Goal: Task Accomplishment & Management: Use online tool/utility

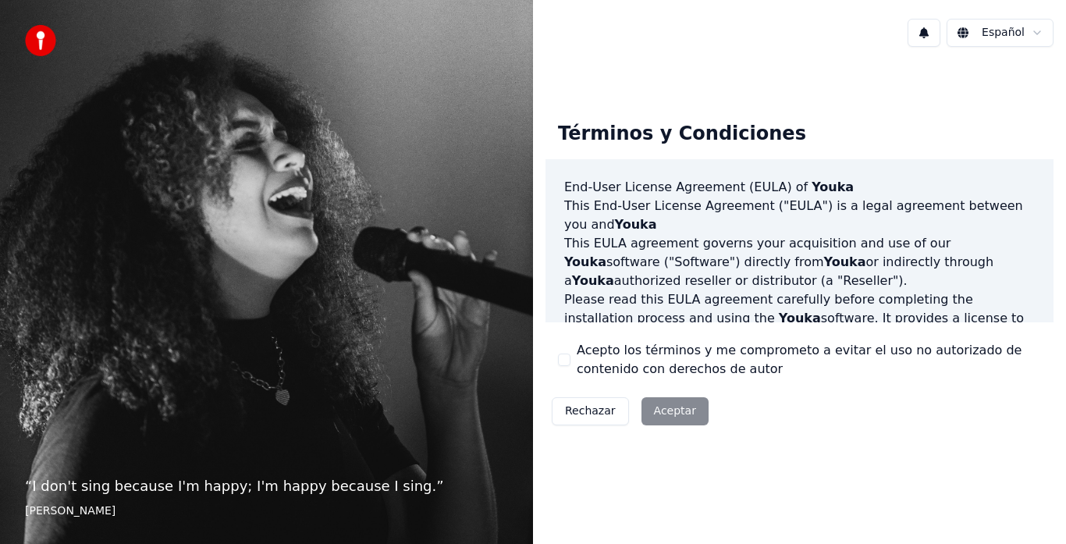
click at [685, 411] on div "Rechazar Aceptar" at bounding box center [630, 411] width 169 height 41
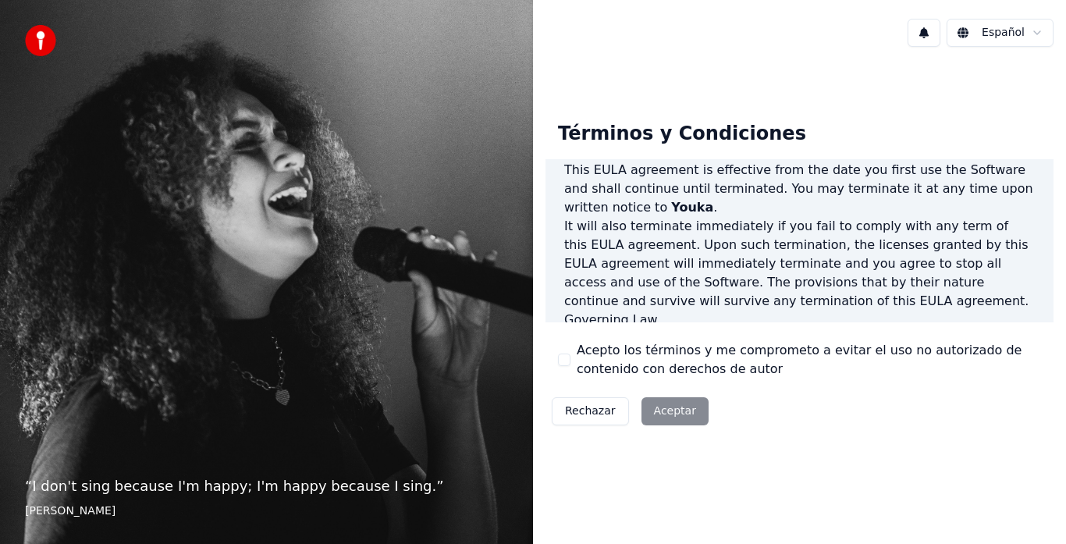
scroll to position [1073, 0]
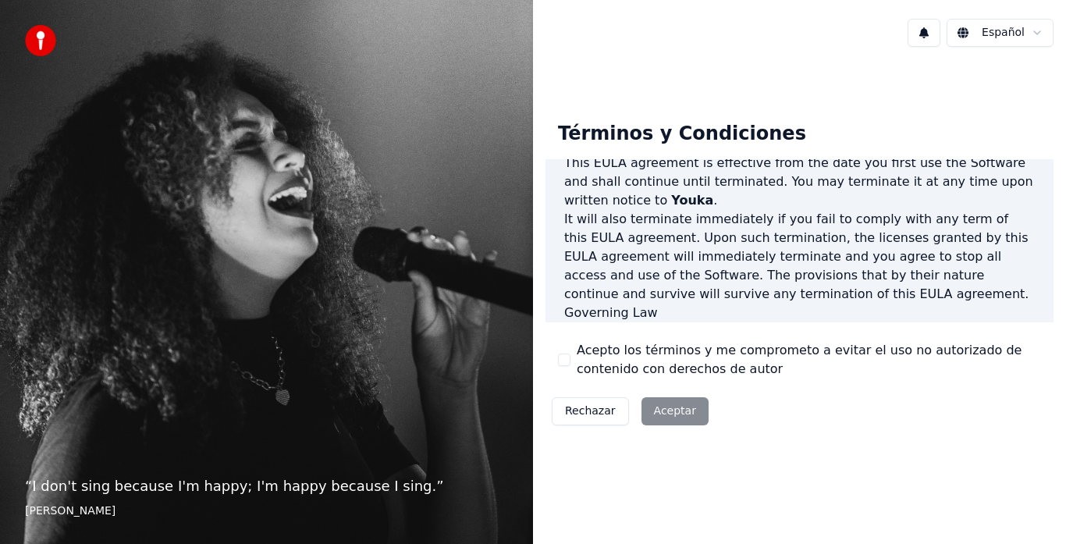
click at [673, 422] on div "Rechazar Aceptar" at bounding box center [630, 411] width 169 height 41
click at [673, 407] on div "Rechazar Aceptar" at bounding box center [630, 411] width 169 height 41
click at [662, 426] on div "Rechazar Aceptar" at bounding box center [630, 411] width 169 height 41
click at [661, 414] on div "Rechazar Aceptar" at bounding box center [630, 411] width 169 height 41
click at [675, 420] on div "Rechazar Aceptar" at bounding box center [630, 411] width 169 height 41
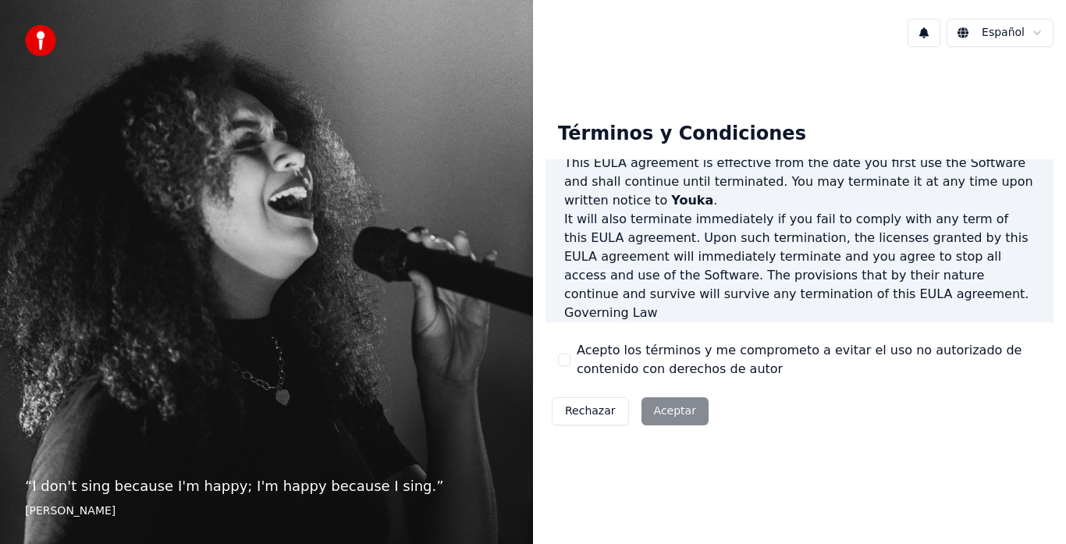
click at [678, 406] on div "Rechazar Aceptar" at bounding box center [630, 411] width 169 height 41
click at [678, 409] on div "Rechazar Aceptar" at bounding box center [630, 411] width 169 height 41
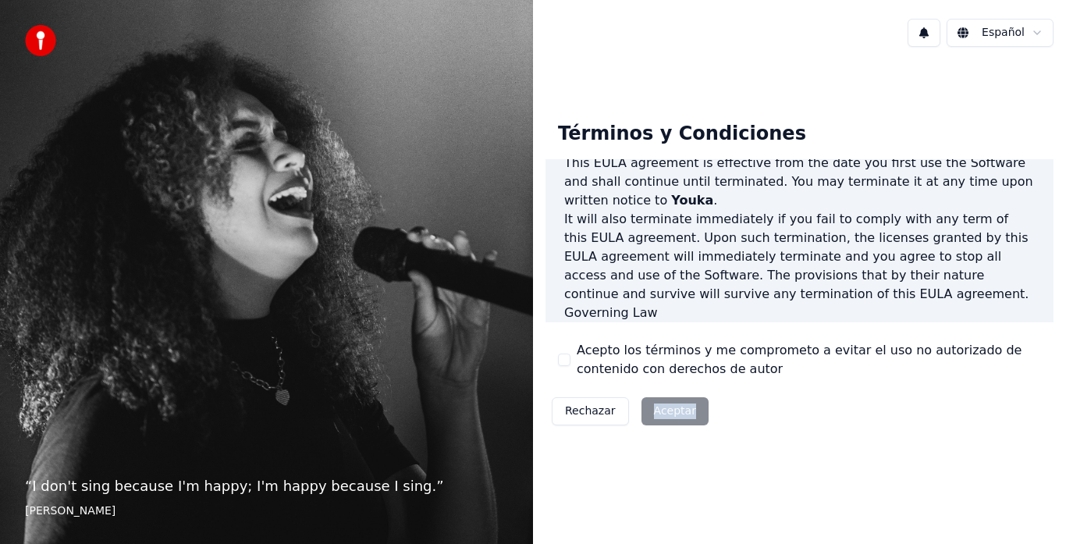
click at [681, 409] on div "Rechazar Aceptar" at bounding box center [630, 411] width 169 height 41
click at [668, 421] on div "Rechazar Aceptar" at bounding box center [630, 411] width 169 height 41
click at [668, 418] on div "Rechazar Aceptar" at bounding box center [630, 411] width 169 height 41
click at [685, 422] on div "Rechazar Aceptar" at bounding box center [630, 411] width 169 height 41
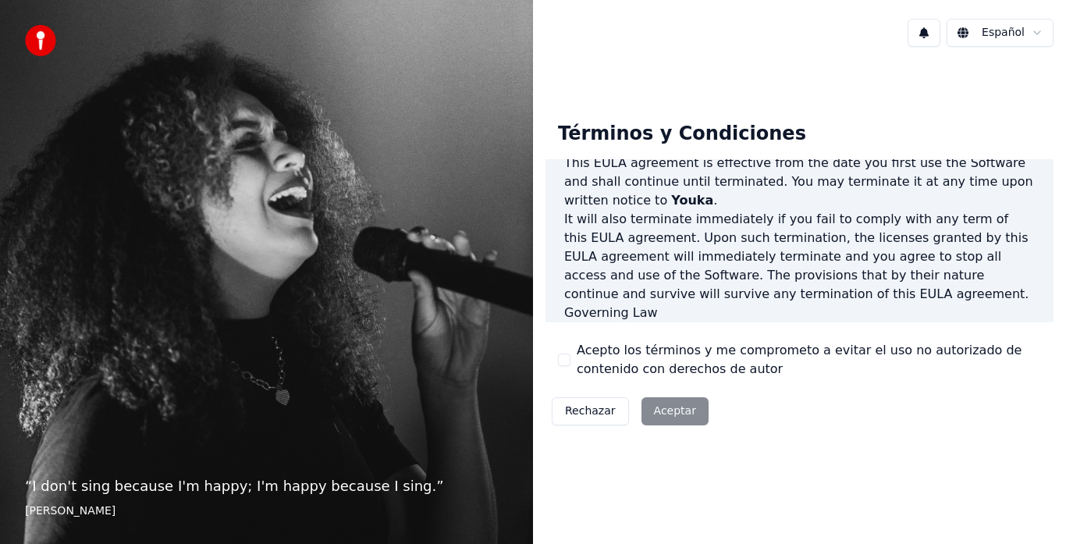
click at [671, 407] on div "Rechazar Aceptar" at bounding box center [630, 411] width 169 height 41
click at [671, 412] on div "Rechazar Aceptar" at bounding box center [630, 411] width 169 height 41
click at [659, 418] on div "Rechazar Aceptar" at bounding box center [630, 411] width 169 height 41
click at [675, 406] on div "Rechazar Aceptar" at bounding box center [630, 411] width 169 height 41
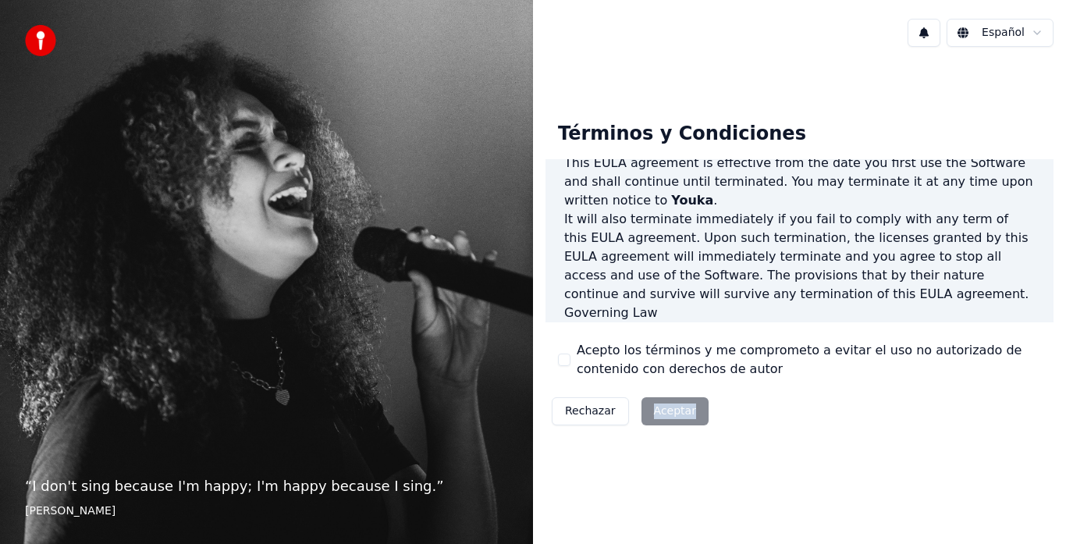
click at [674, 400] on div "Rechazar Aceptar" at bounding box center [630, 411] width 169 height 41
click at [682, 411] on div "Rechazar Aceptar" at bounding box center [630, 411] width 169 height 41
click at [690, 411] on div "Rechazar Aceptar" at bounding box center [630, 411] width 169 height 41
click at [673, 415] on div "Rechazar Aceptar" at bounding box center [630, 411] width 169 height 41
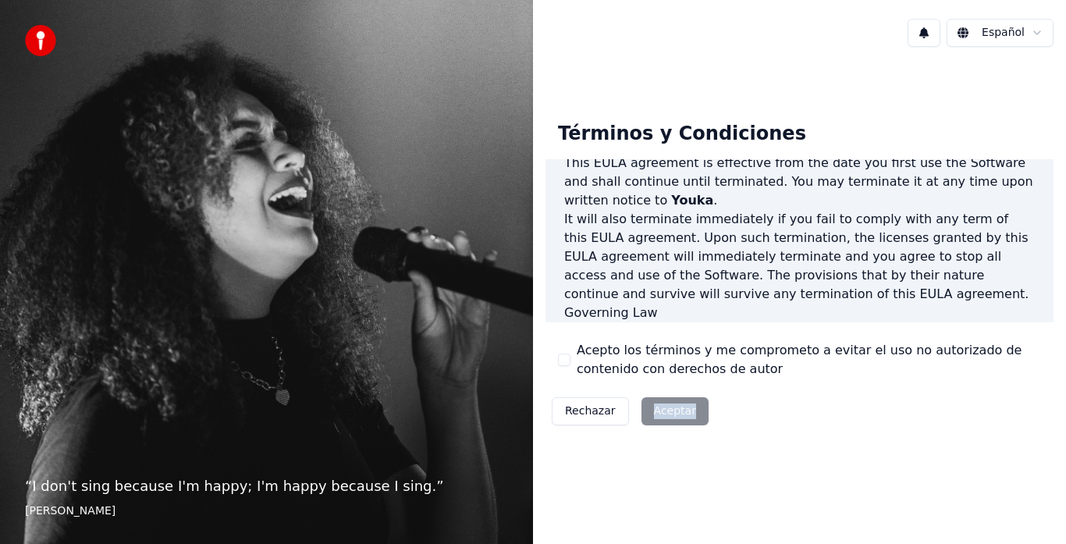
click at [673, 415] on div "Rechazar Aceptar" at bounding box center [630, 411] width 169 height 41
click at [673, 418] on div "Rechazar Aceptar" at bounding box center [630, 411] width 169 height 41
click at [682, 415] on div "Rechazar Aceptar" at bounding box center [630, 411] width 169 height 41
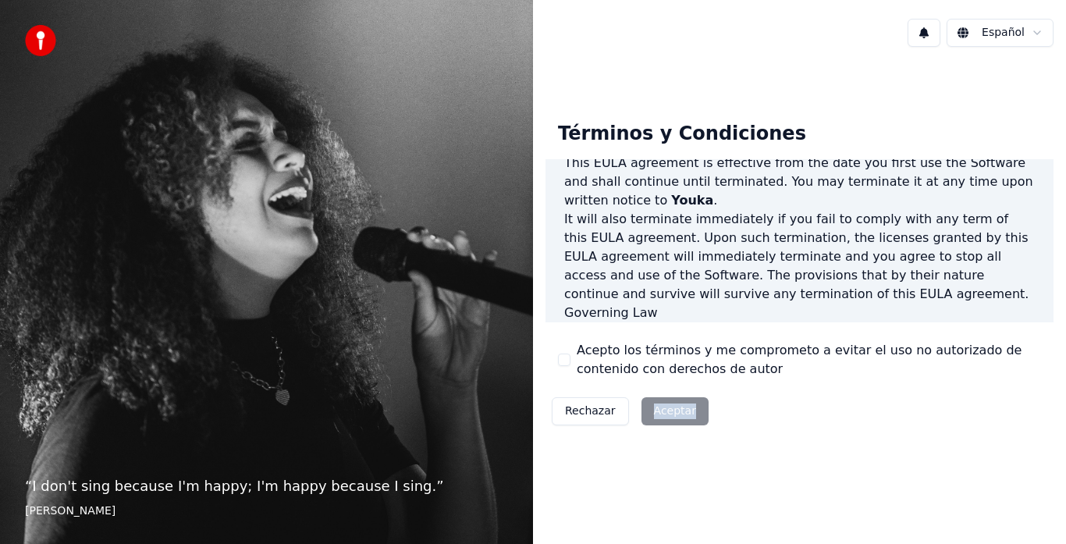
click at [682, 415] on div "Rechazar Aceptar" at bounding box center [630, 411] width 169 height 41
drag, startPoint x: 738, startPoint y: 425, endPoint x: 746, endPoint y: 426, distance: 8.0
click at [746, 426] on div "Términos y Condiciones End-User License Agreement ([PERSON_NAME]) of Youka This…" at bounding box center [800, 270] width 508 height 322
click at [558, 353] on div "Acepto los términos y me comprometo a evitar el uso no autorizado de contenido …" at bounding box center [799, 359] width 483 height 37
click at [564, 359] on button "Acepto los términos y me comprometo a evitar el uso no autorizado de contenido …" at bounding box center [564, 360] width 12 height 12
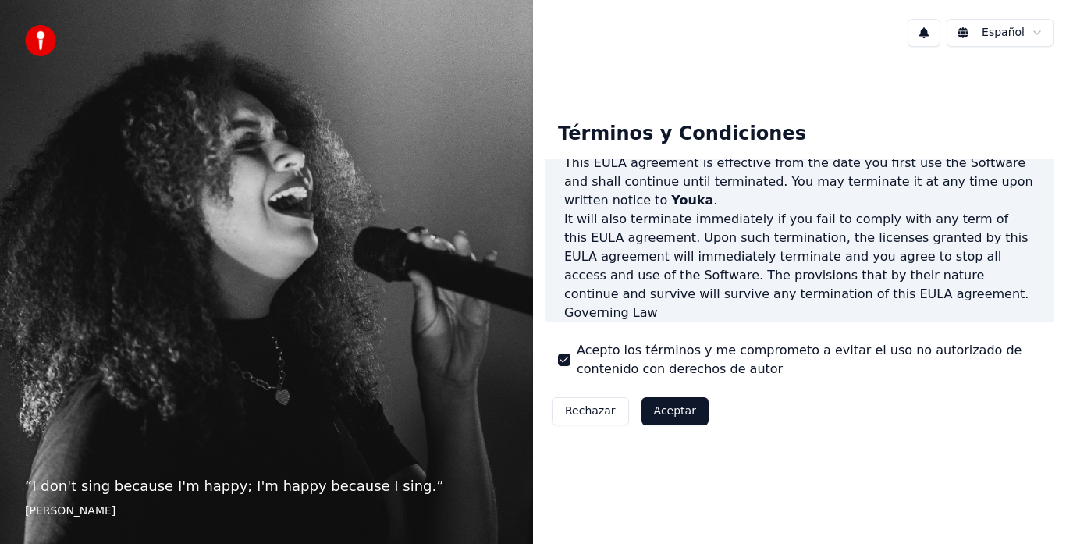
click at [674, 415] on button "Aceptar" at bounding box center [675, 411] width 67 height 28
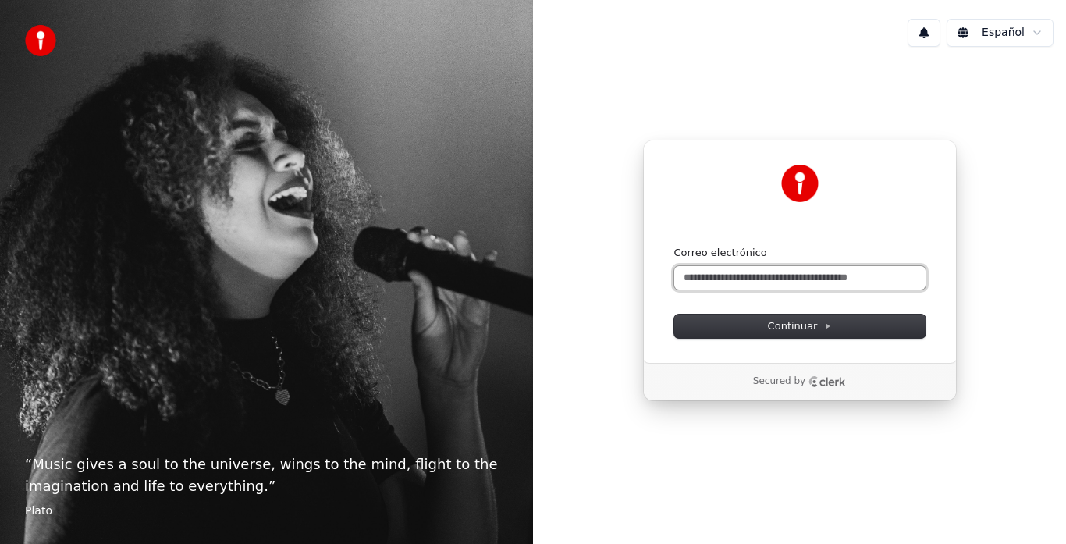
click at [781, 281] on input "Correo electrónico" at bounding box center [799, 277] width 251 height 23
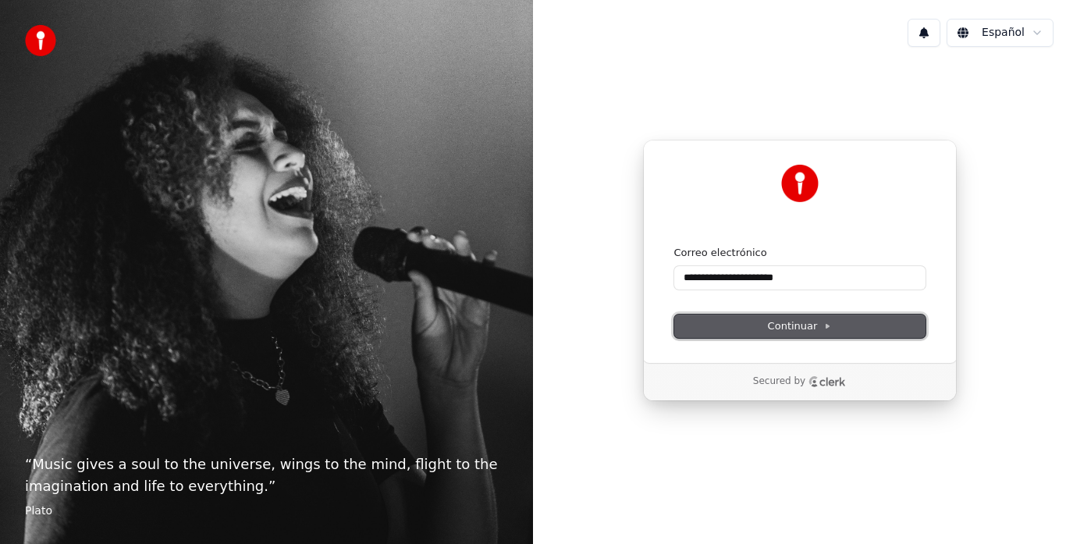
click at [881, 322] on button "Continuar" at bounding box center [799, 326] width 251 height 23
type input "**********"
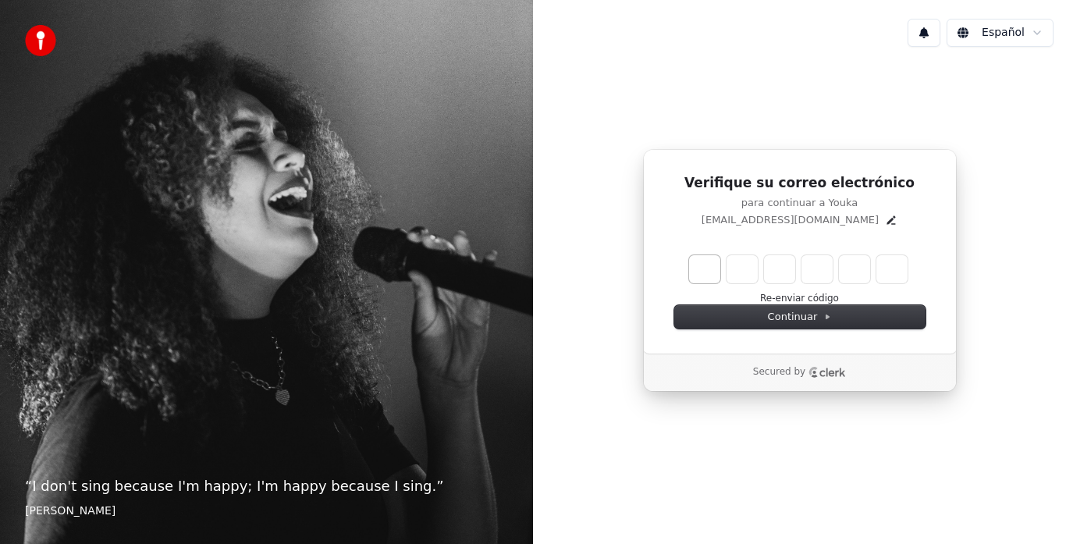
click at [703, 274] on input "Enter verification code. Digit 1" at bounding box center [704, 269] width 31 height 28
type input "*"
click at [753, 268] on input "Digit 2" at bounding box center [742, 269] width 31 height 28
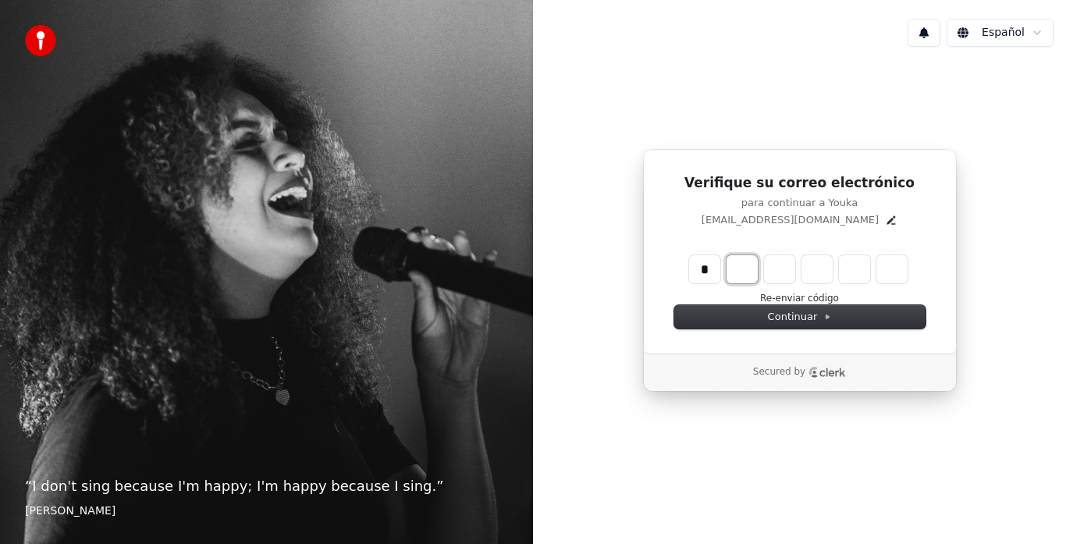
type input "*"
type input "**"
type input "*"
type input "***"
type input "*"
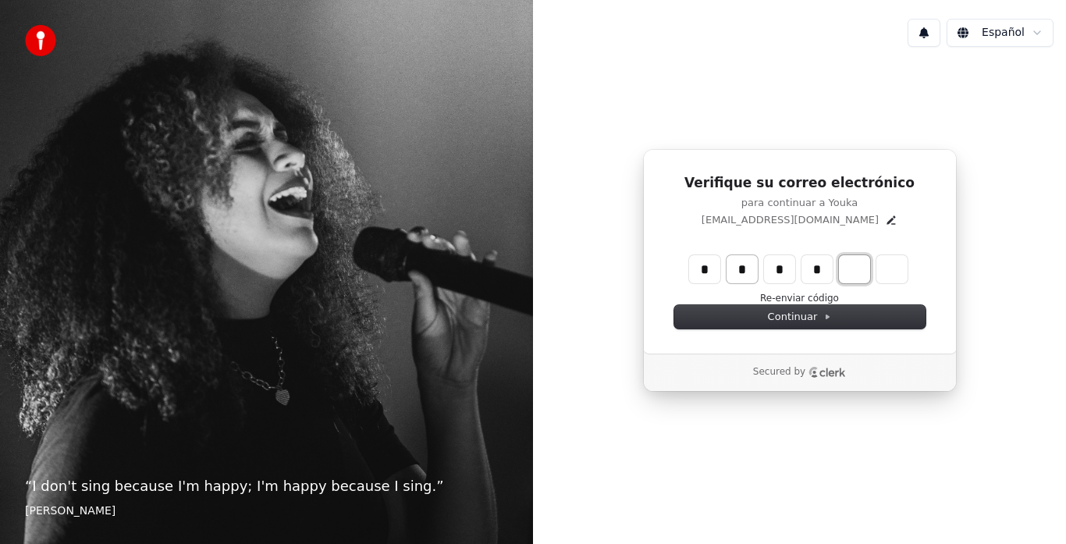
type input "****"
type input "*"
type input "*****"
type input "*"
type input "******"
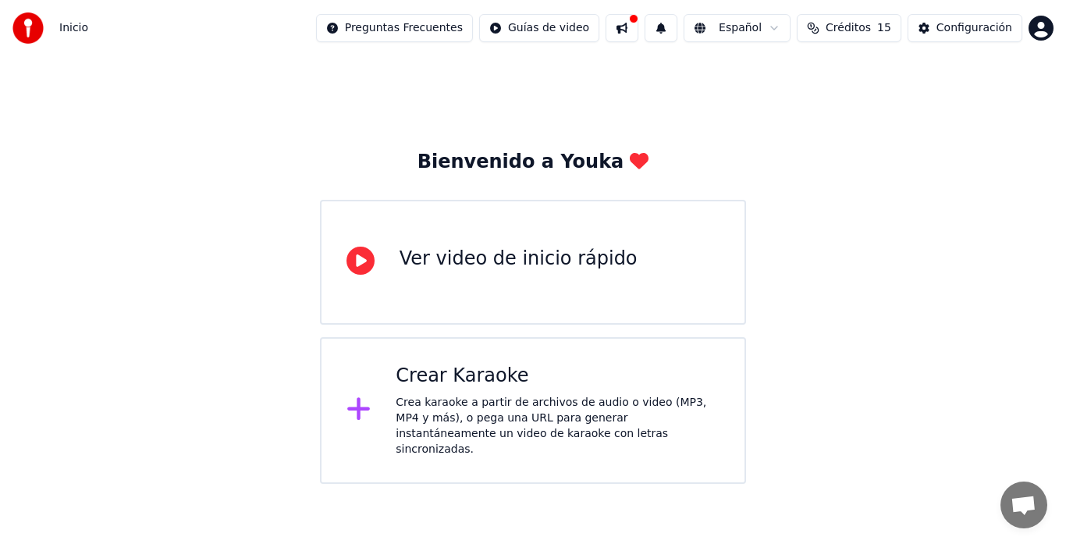
click at [507, 271] on div "Ver video de inicio rápido" at bounding box center [519, 259] width 238 height 25
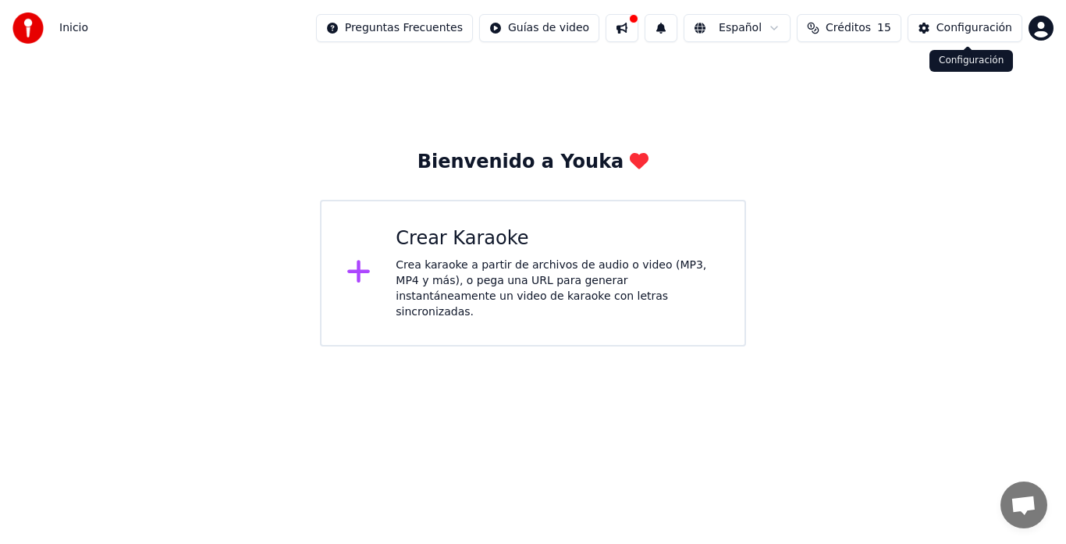
click at [964, 29] on div "Configuración" at bounding box center [975, 28] width 76 height 16
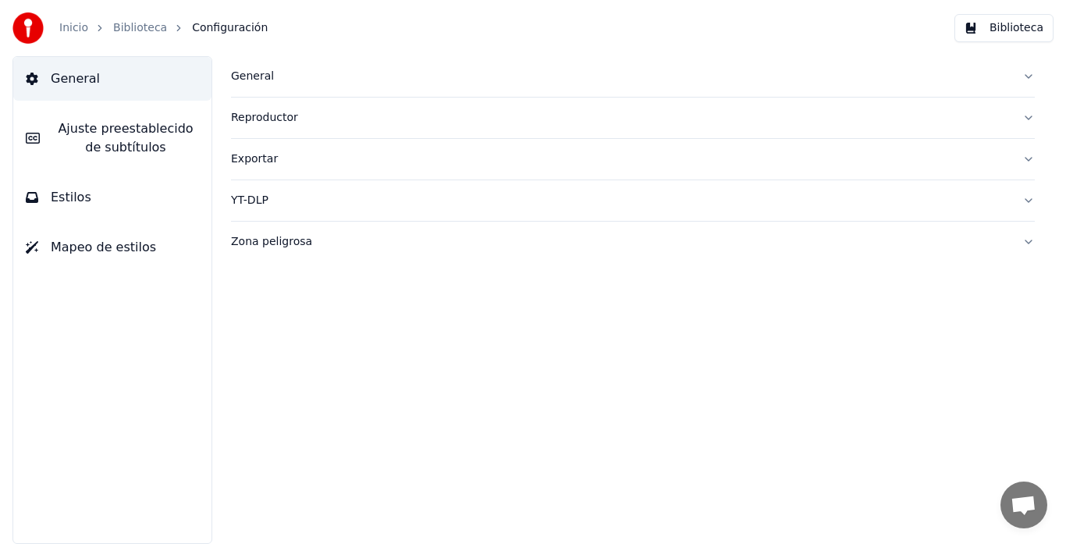
click at [76, 22] on link "Inicio" at bounding box center [73, 28] width 29 height 16
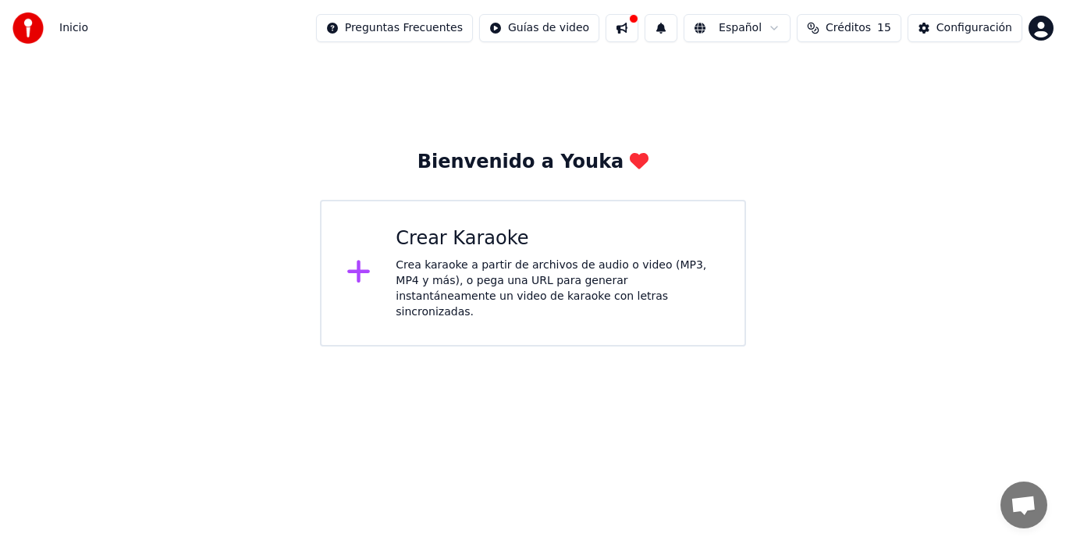
click at [23, 32] on img at bounding box center [27, 27] width 31 height 31
click at [519, 157] on div "Bienvenido a Youka" at bounding box center [534, 162] width 232 height 25
click at [530, 272] on div "Crea karaoke a partir de archivos de audio o video (MP3, MP4 y más), o pega una…" at bounding box center [558, 289] width 324 height 62
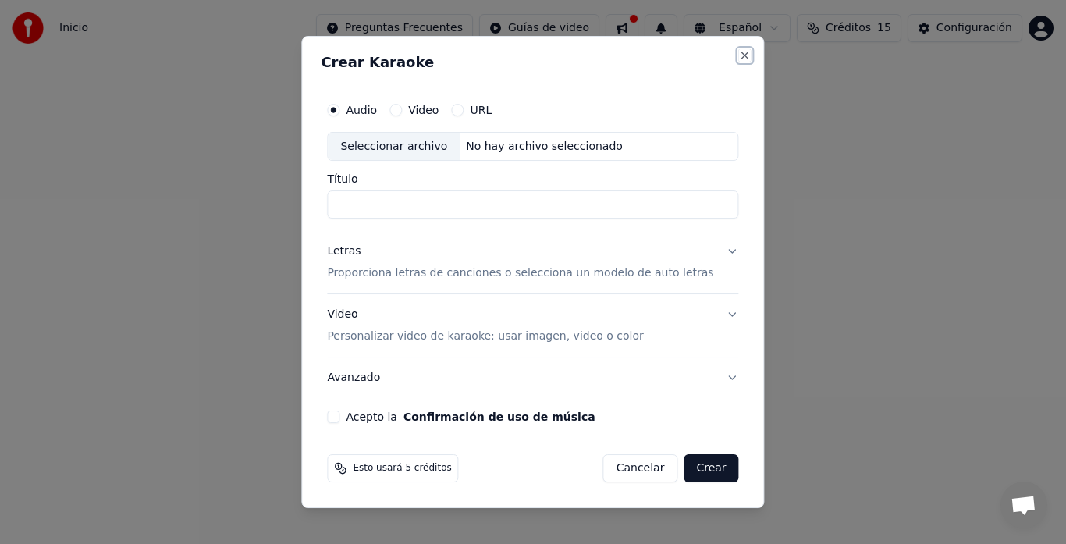
click at [739, 59] on button "Close" at bounding box center [745, 55] width 12 height 12
